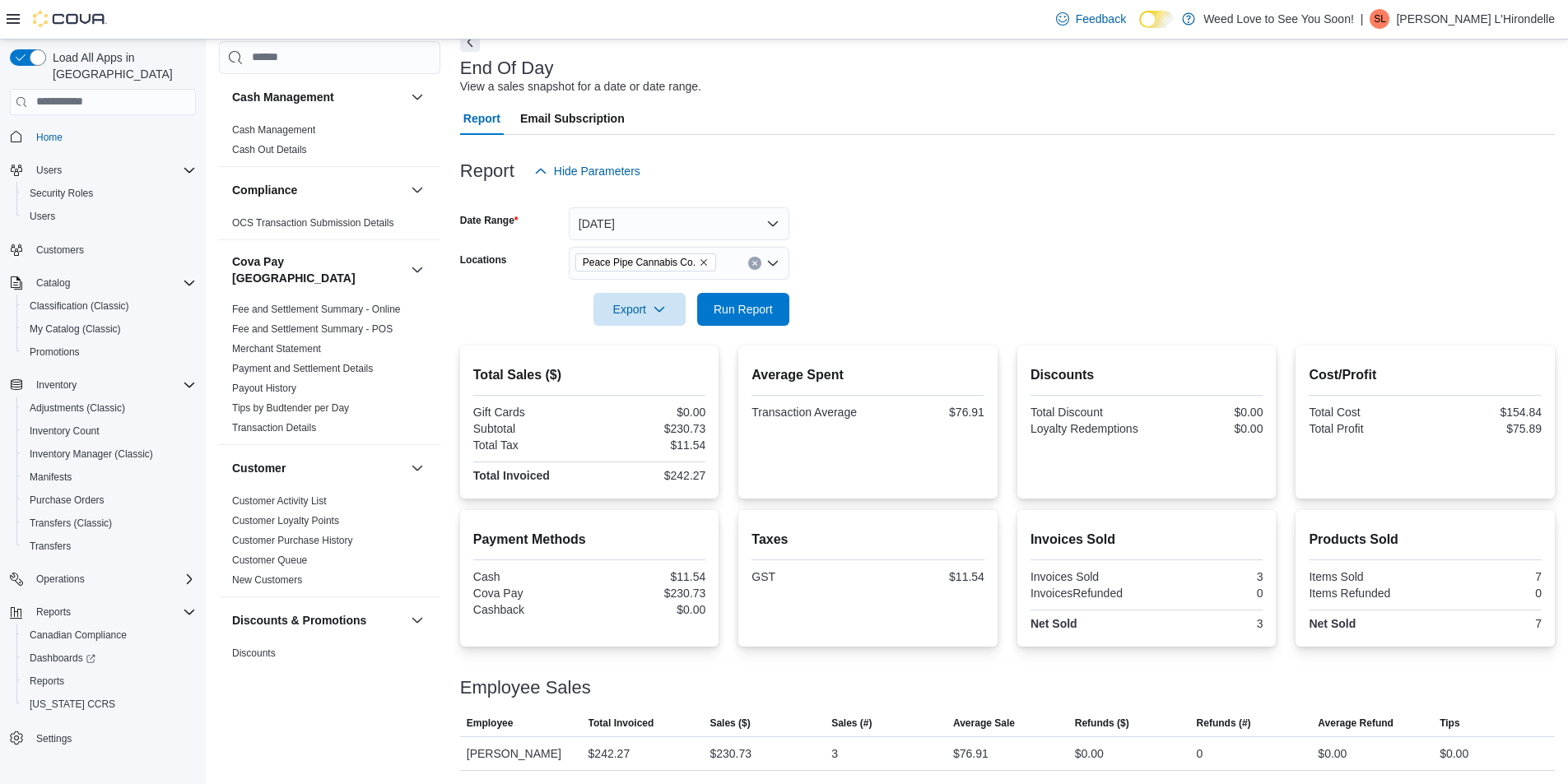
scroll to position [1153, 0]
